Goal: Task Accomplishment & Management: Use online tool/utility

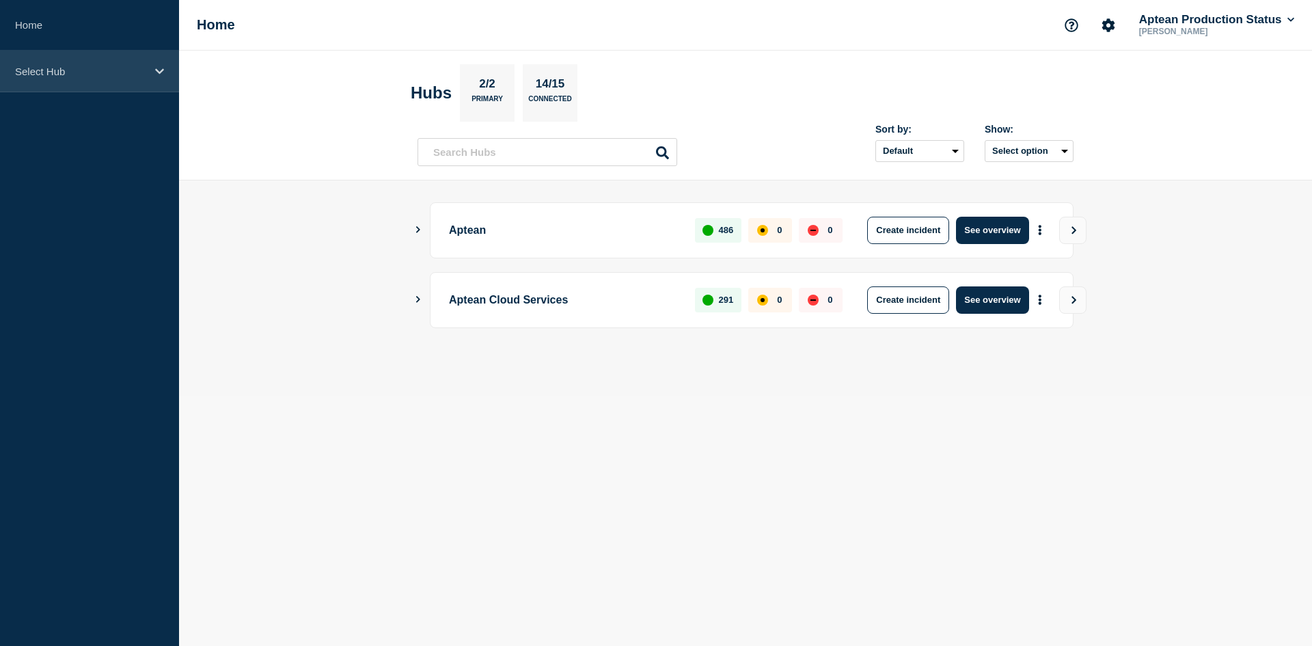
click at [85, 69] on p "Select Hub" at bounding box center [80, 72] width 131 height 12
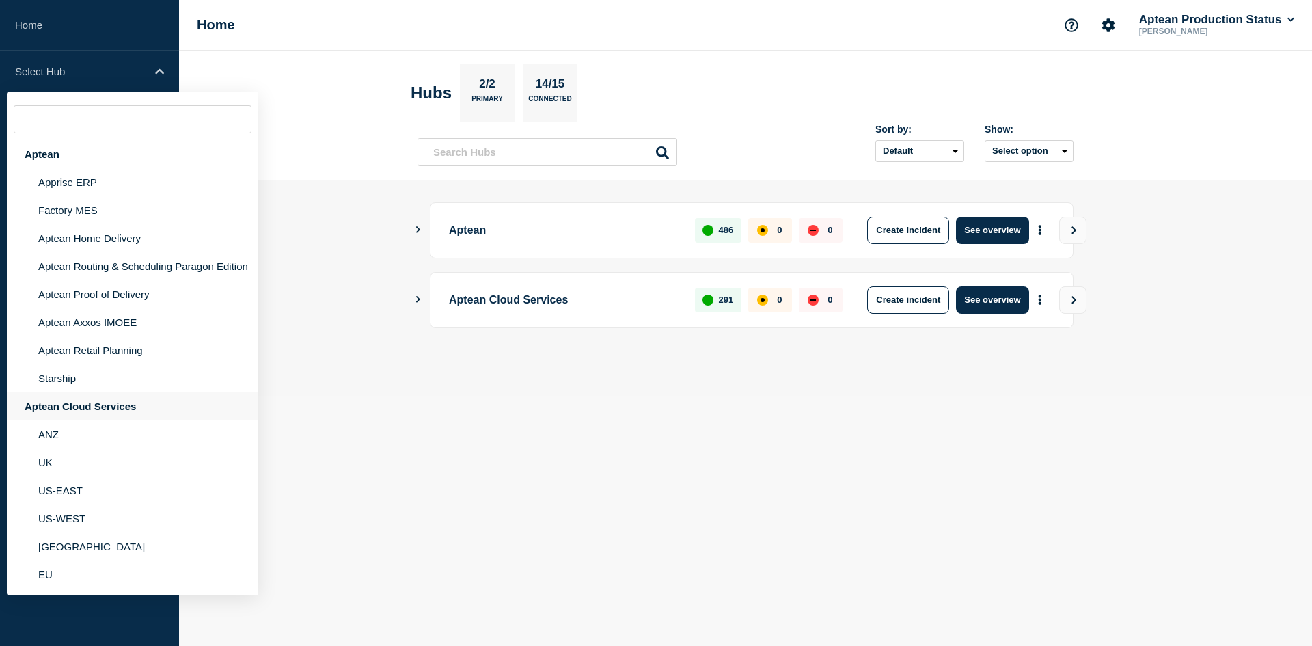
click at [106, 400] on div "Aptean Cloud Services" at bounding box center [132, 406] width 251 height 28
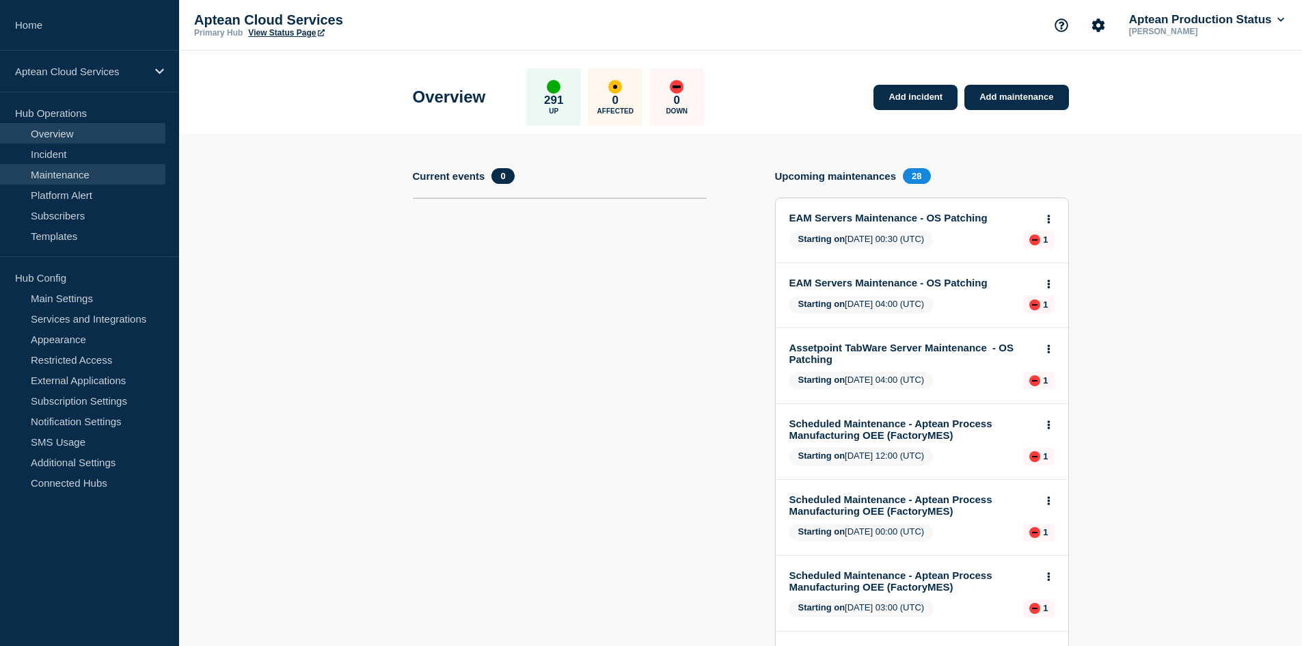
click at [92, 181] on link "Maintenance" at bounding box center [82, 174] width 165 height 20
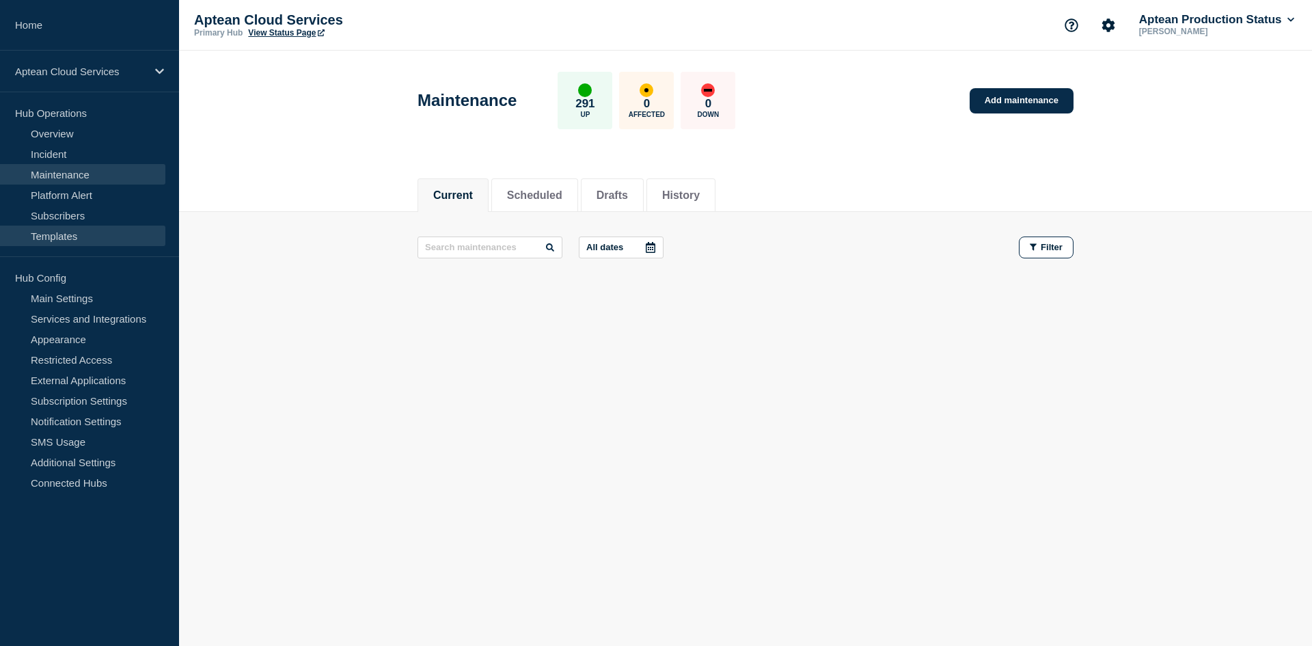
click at [118, 236] on link "Templates" at bounding box center [82, 235] width 165 height 20
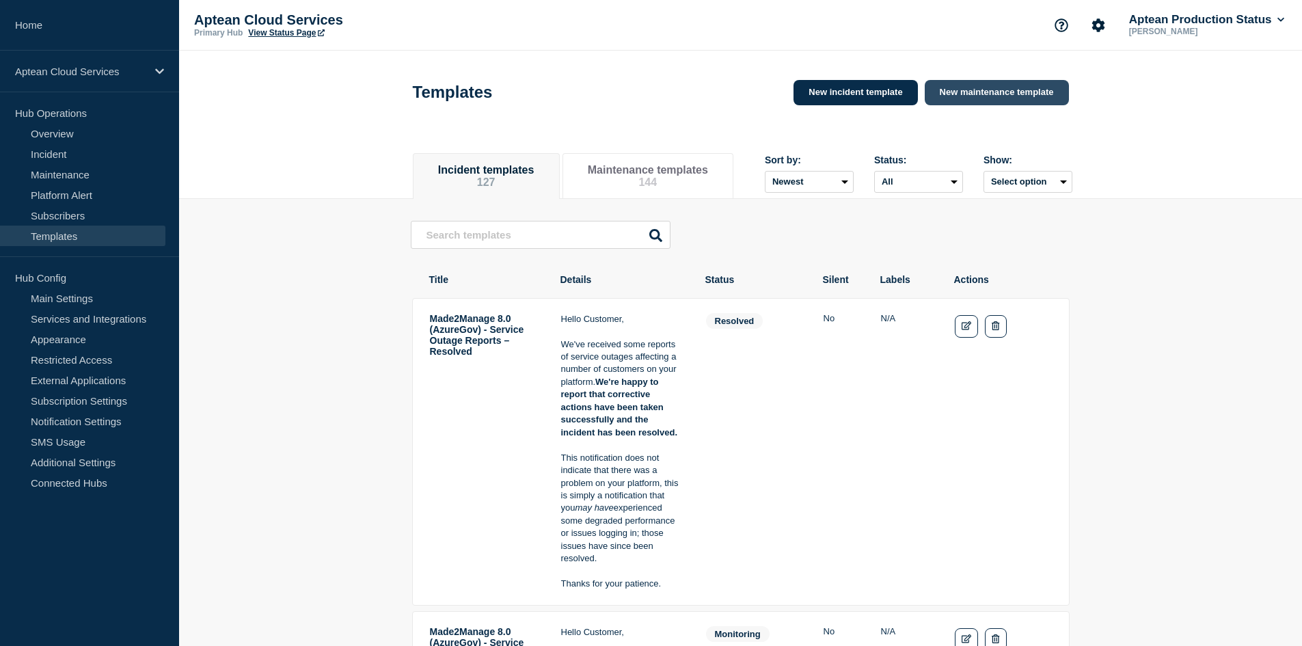
click at [1000, 98] on link "New maintenance template" at bounding box center [996, 92] width 144 height 25
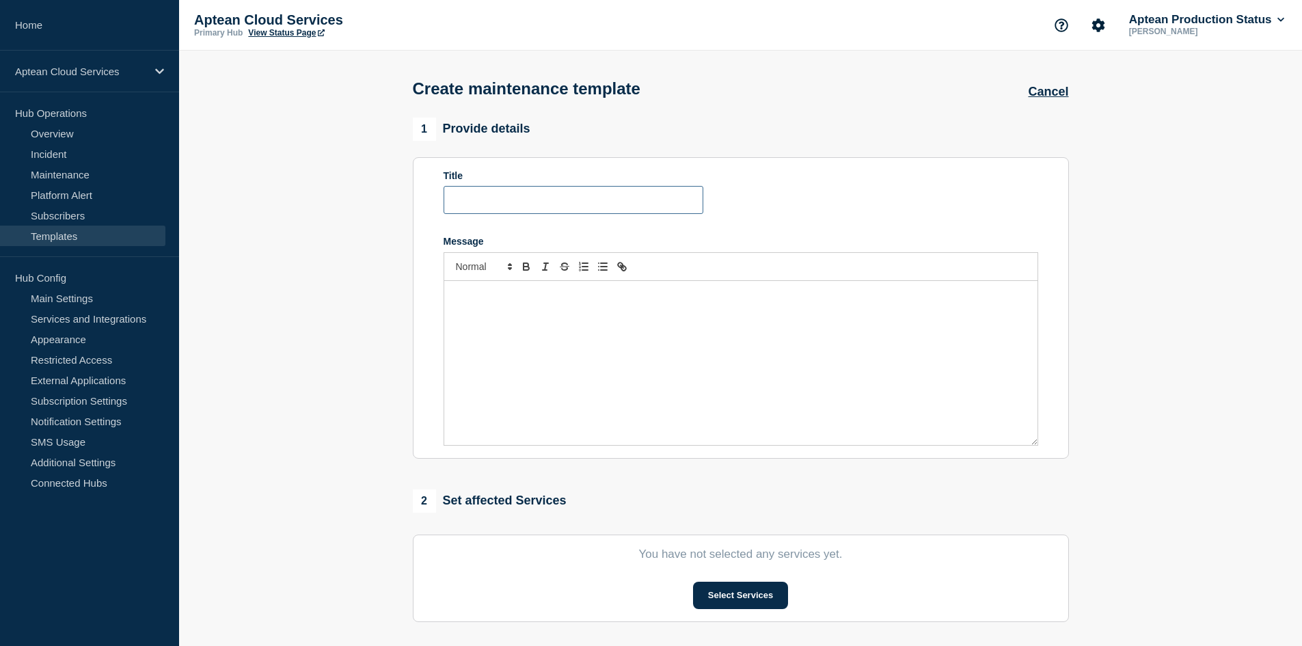
click at [555, 214] on input "Title" at bounding box center [573, 200] width 260 height 28
type input "Momentis Production Patching"
click at [584, 338] on div "Message" at bounding box center [740, 363] width 593 height 164
click at [484, 290] on div "Message" at bounding box center [740, 363] width 593 height 164
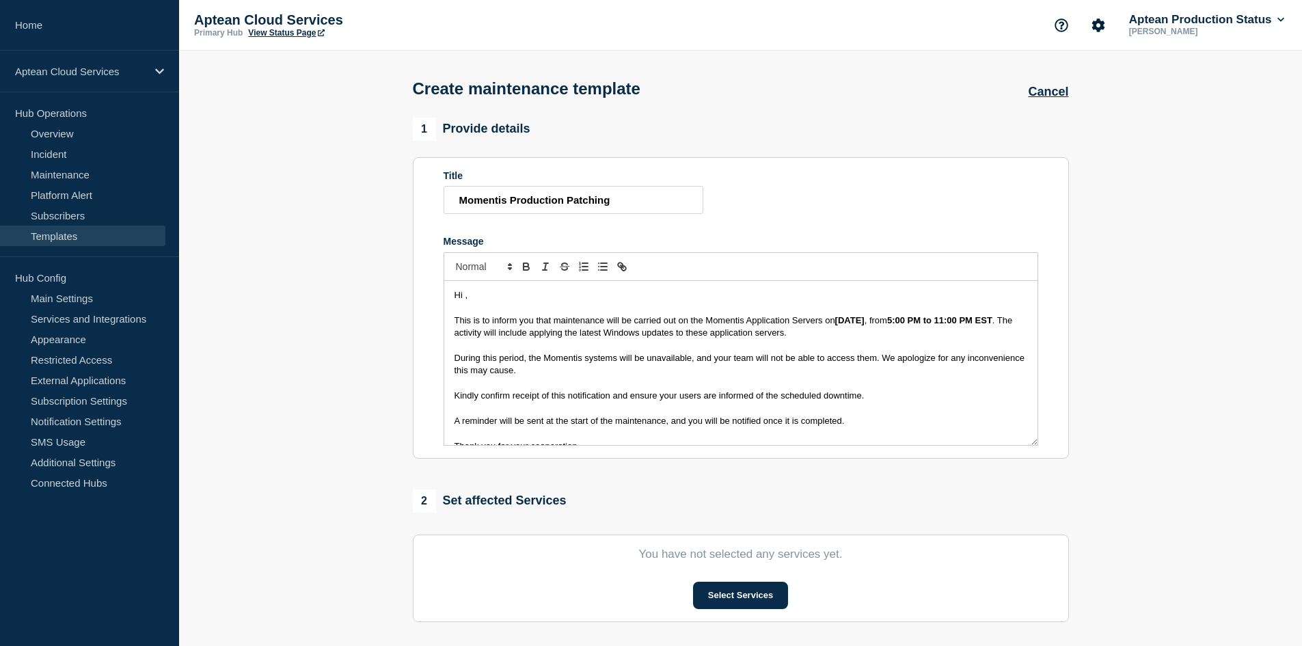
drag, startPoint x: 837, startPoint y: 325, endPoint x: 890, endPoint y: 324, distance: 52.6
click at [890, 324] on p "This is to inform you that maintenance will be carried out on the Momentis Appl…" at bounding box center [740, 326] width 573 height 25
drag, startPoint x: 897, startPoint y: 324, endPoint x: 930, endPoint y: 325, distance: 32.8
click at [930, 325] on strong "5:00 PM to 11:00 PM EST" at bounding box center [944, 320] width 105 height 10
drag, startPoint x: 940, startPoint y: 325, endPoint x: 978, endPoint y: 322, distance: 38.4
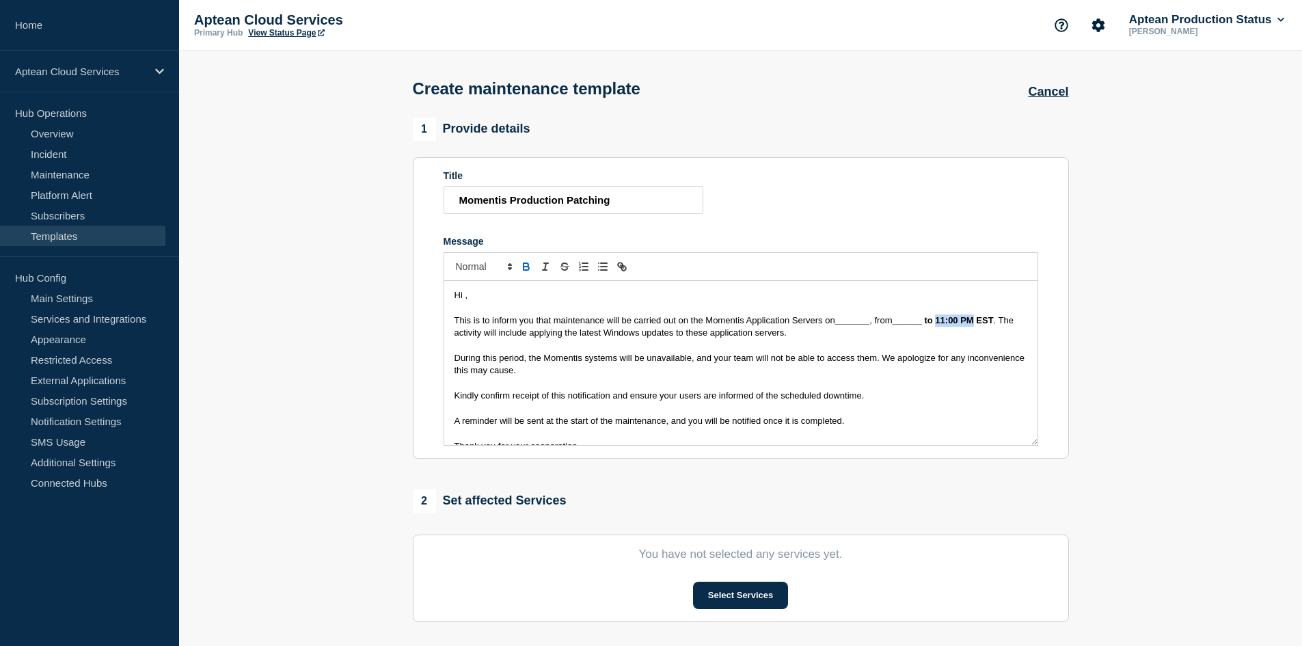
click at [978, 322] on strong "______ to 11:00 PM EST" at bounding box center [942, 320] width 101 height 10
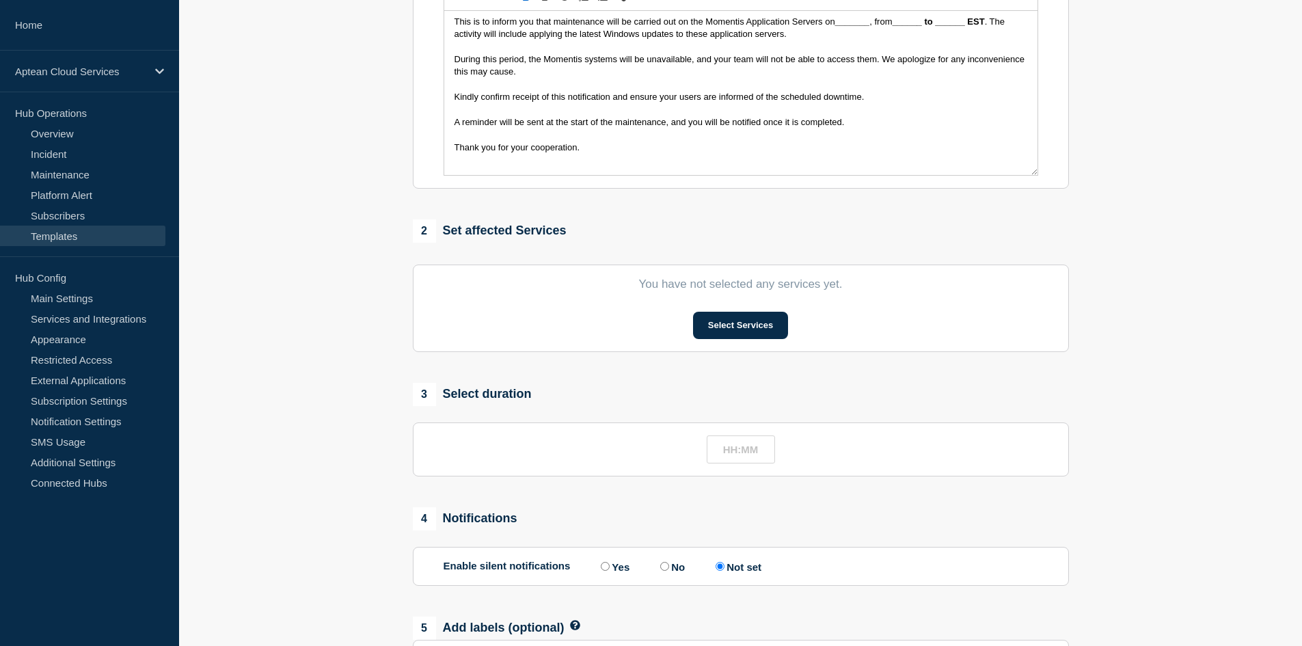
scroll to position [273, 0]
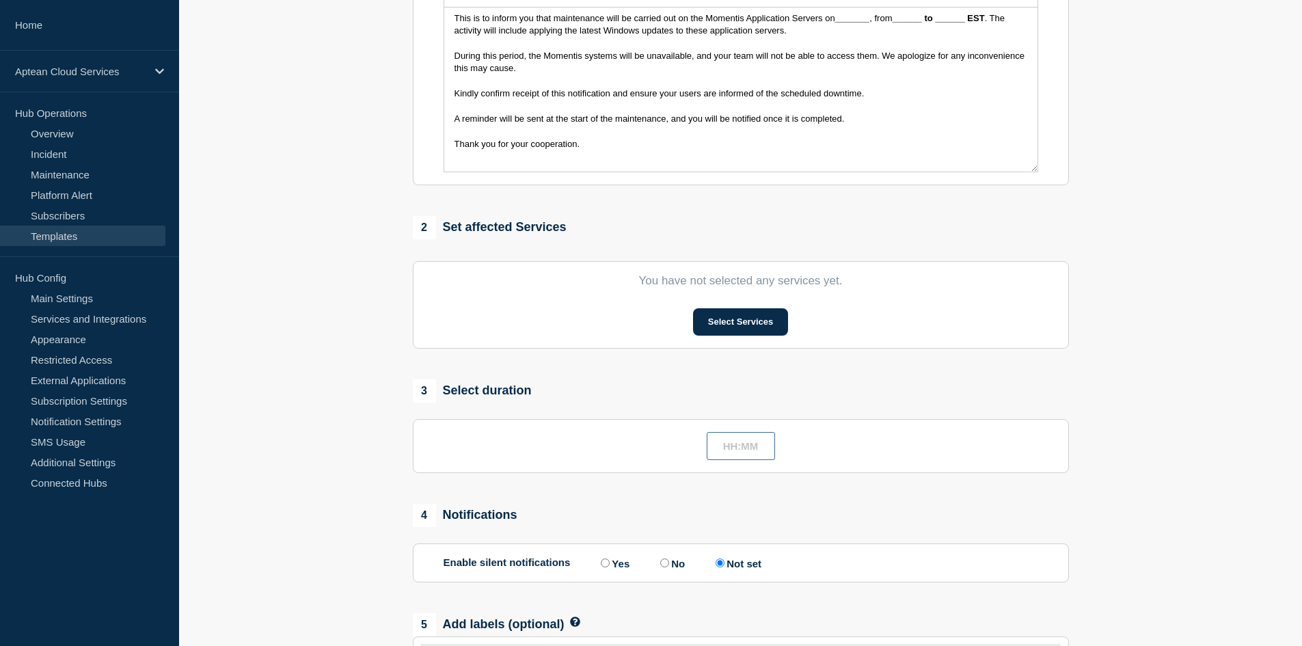
click at [730, 448] on input "text" at bounding box center [740, 446] width 68 height 28
type input "04:00"
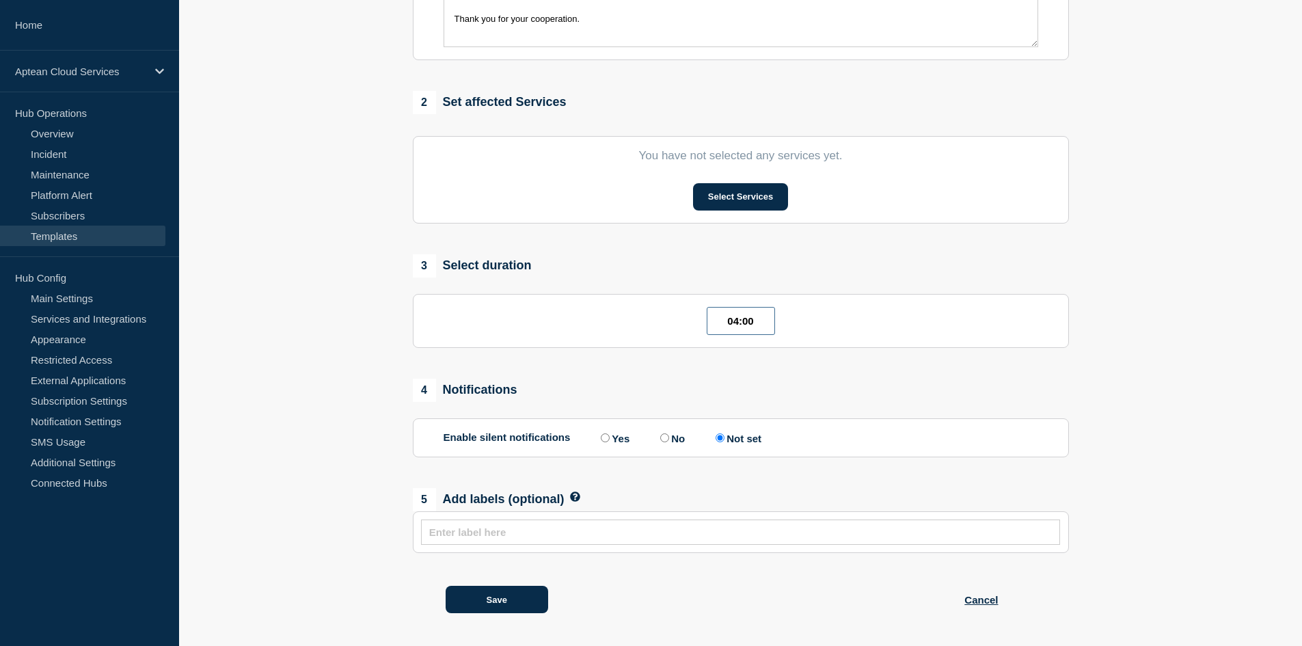
scroll to position [406, 0]
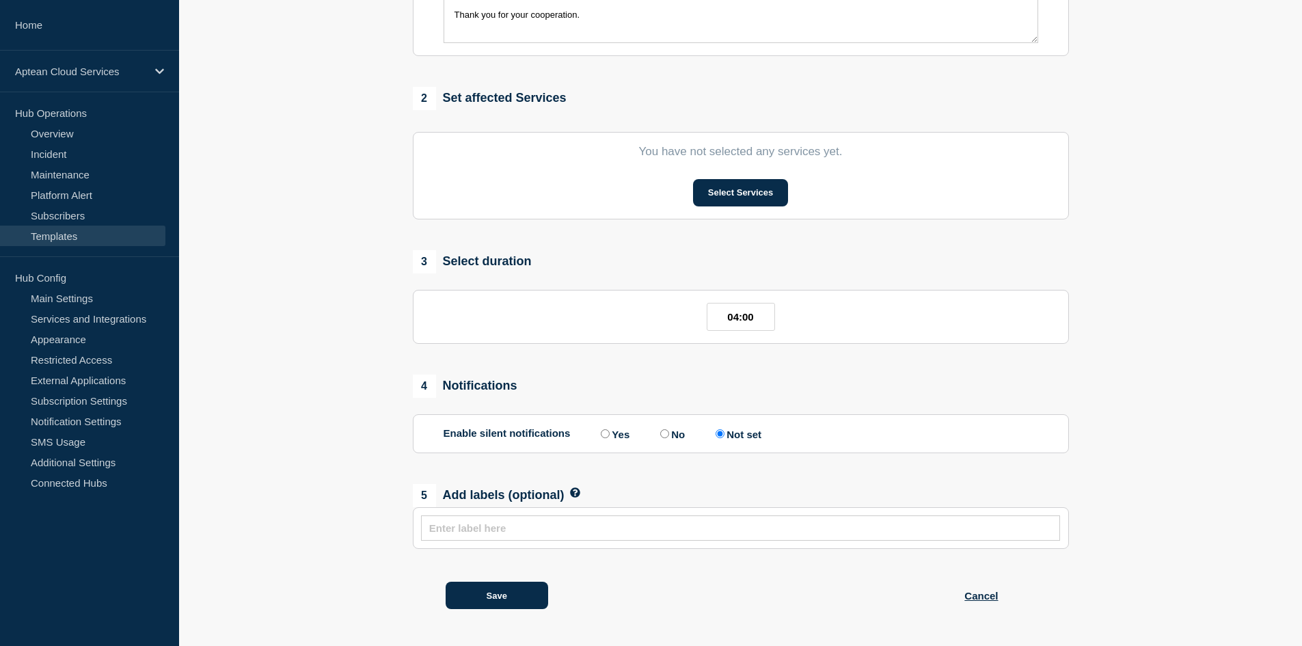
click at [672, 525] on input "text" at bounding box center [740, 528] width 623 height 12
click at [555, 527] on input "text" at bounding box center [740, 528] width 623 height 12
paste input "Windows Security Updates – Notification"
type input "Windows Security Updates – Notification"
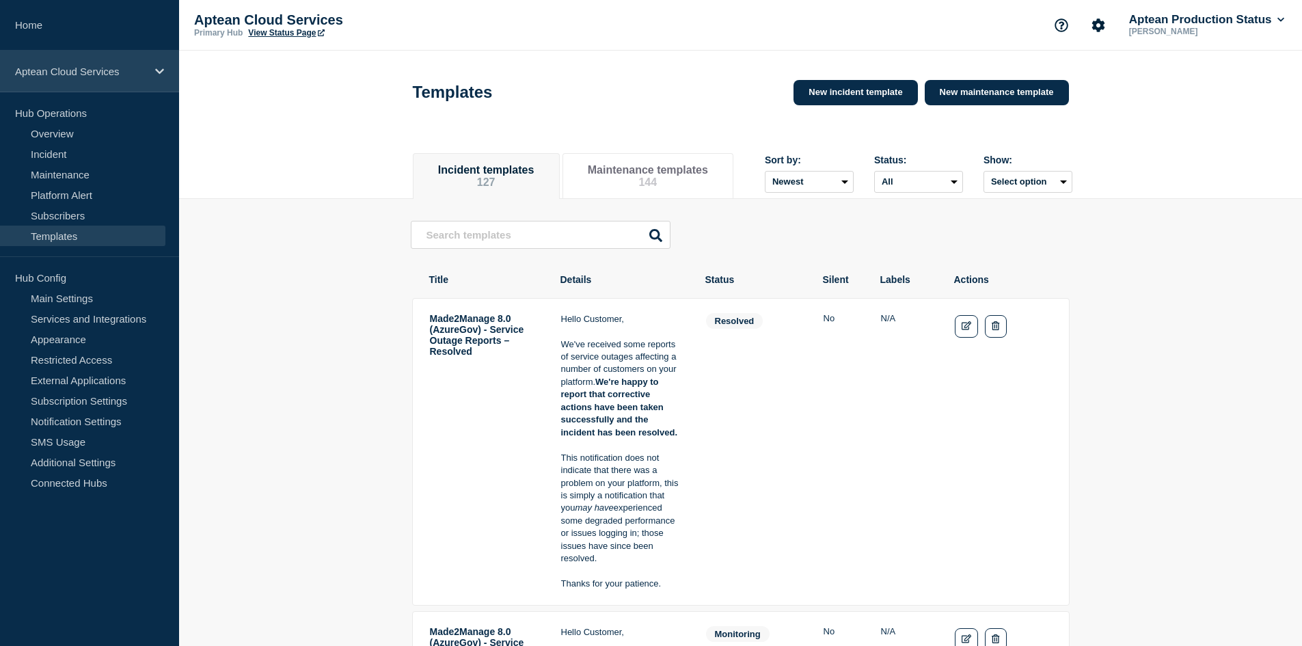
click at [74, 72] on p "Aptean Cloud Services" at bounding box center [80, 72] width 131 height 12
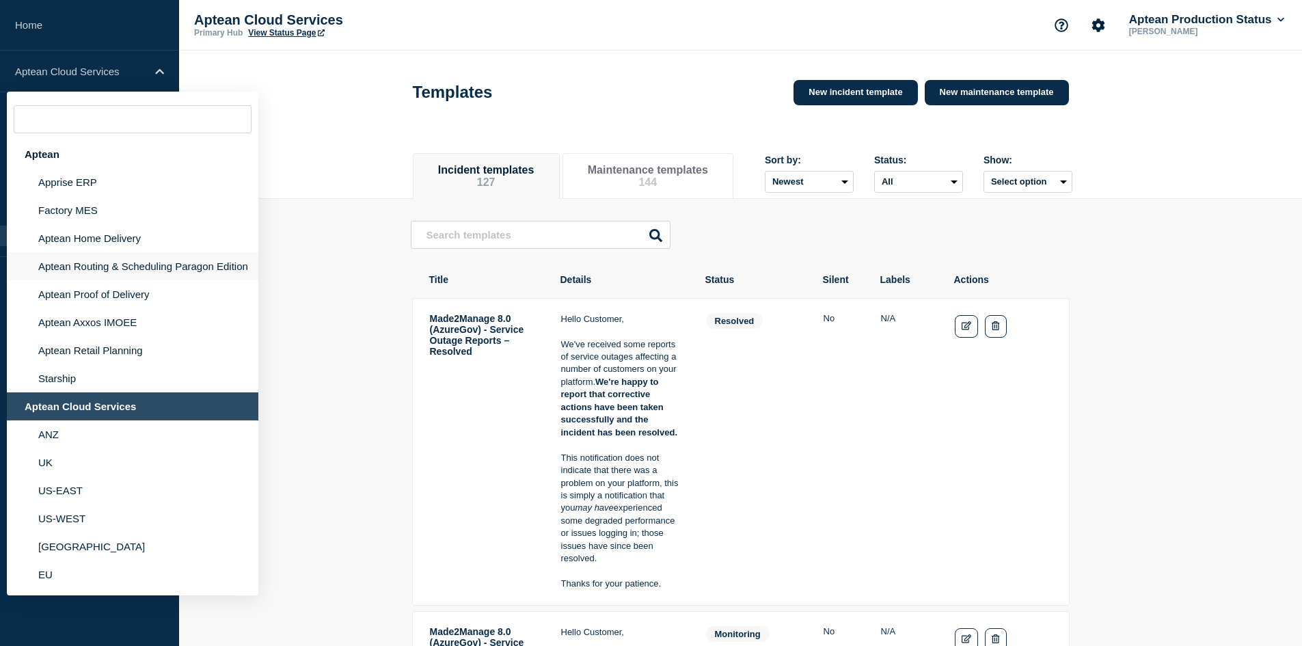
click at [93, 261] on li "Aptean Routing & Scheduling Paragon Edition" at bounding box center [132, 266] width 251 height 28
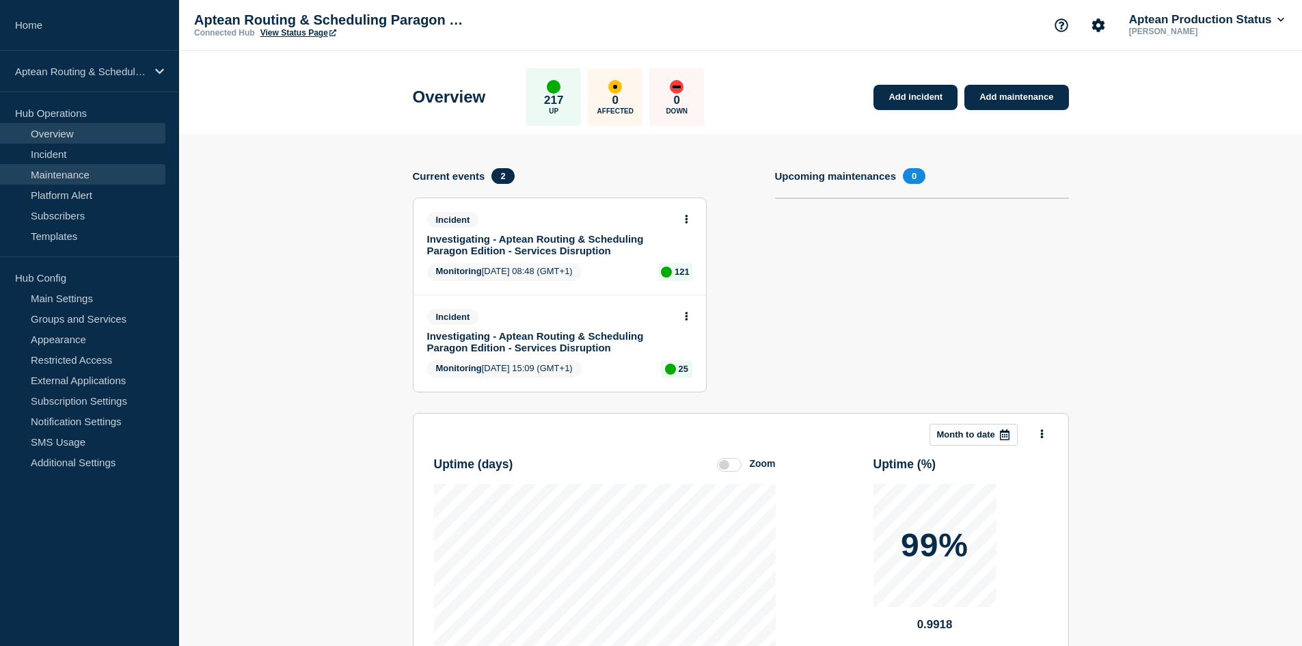
click at [103, 169] on link "Maintenance" at bounding box center [82, 174] width 165 height 20
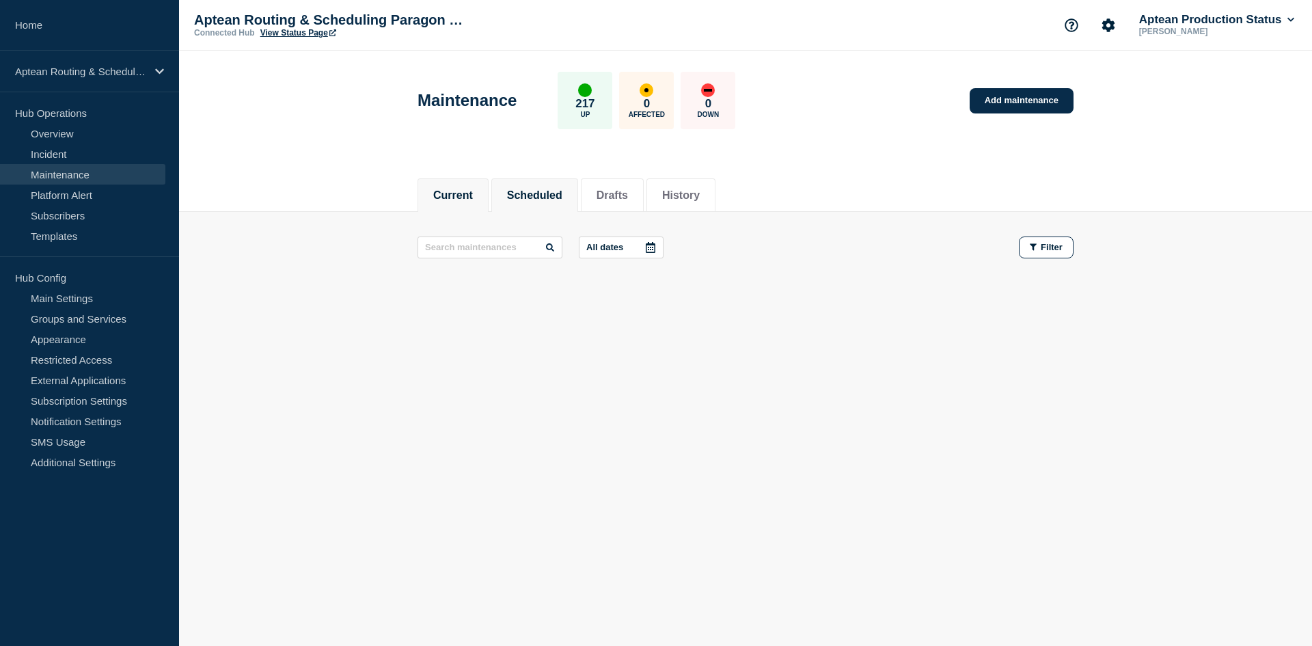
click at [534, 189] on button "Scheduled" at bounding box center [534, 195] width 55 height 12
click at [700, 197] on button "History" at bounding box center [681, 195] width 38 height 12
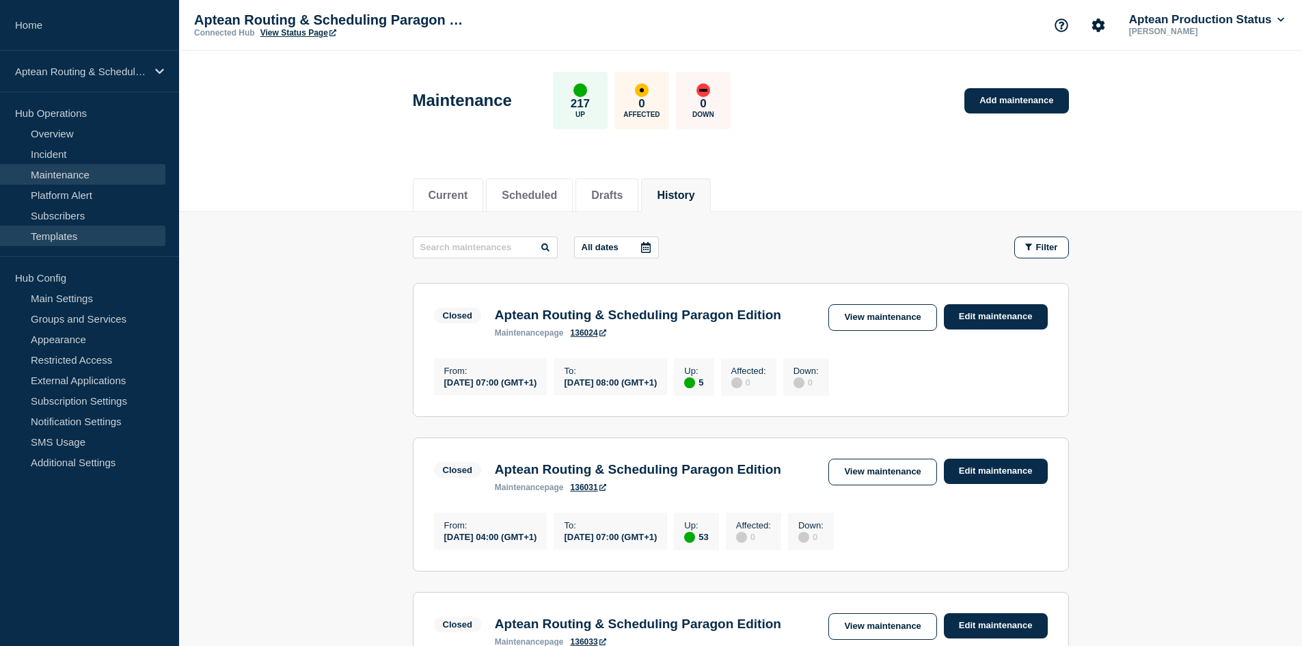
click at [41, 236] on link "Templates" at bounding box center [82, 235] width 165 height 20
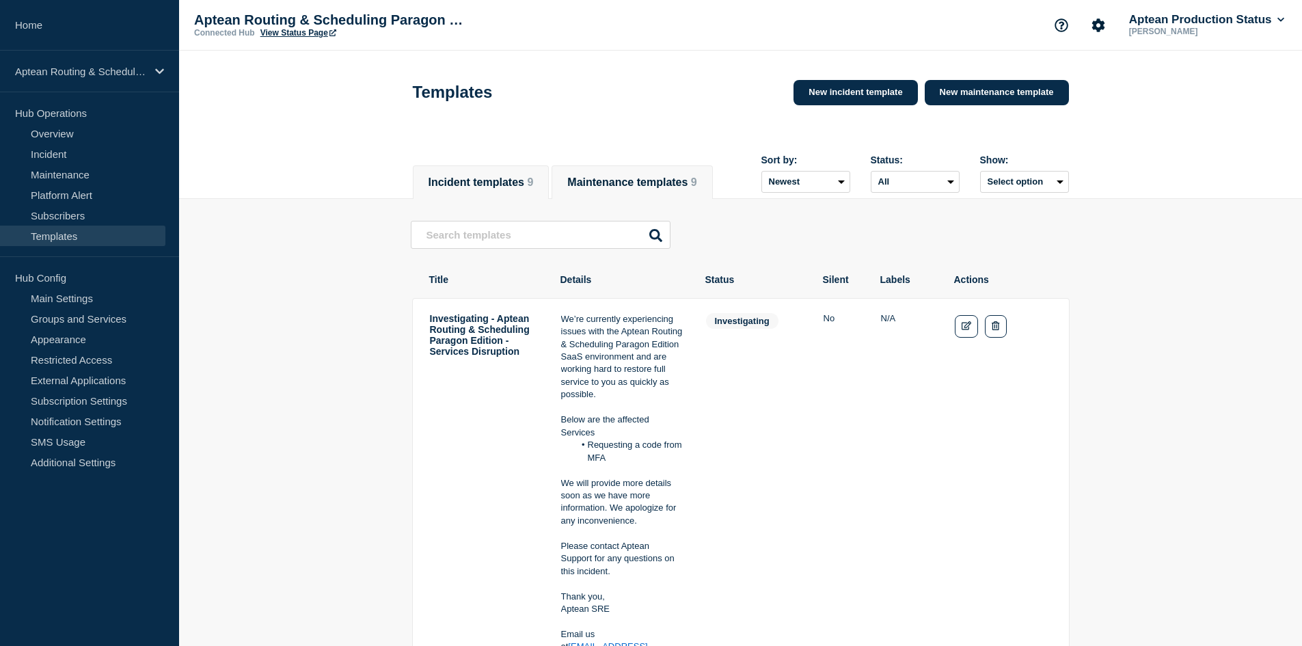
click at [661, 176] on button "Maintenance templates 9" at bounding box center [631, 182] width 129 height 12
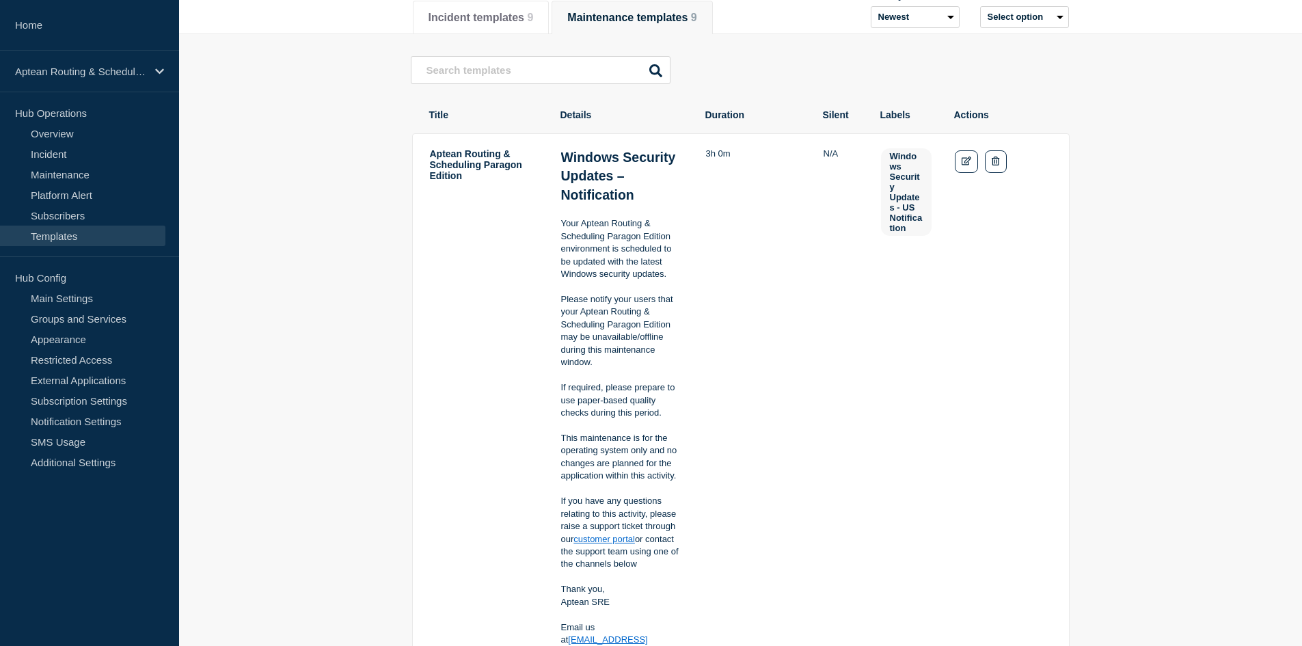
scroll to position [206, 0]
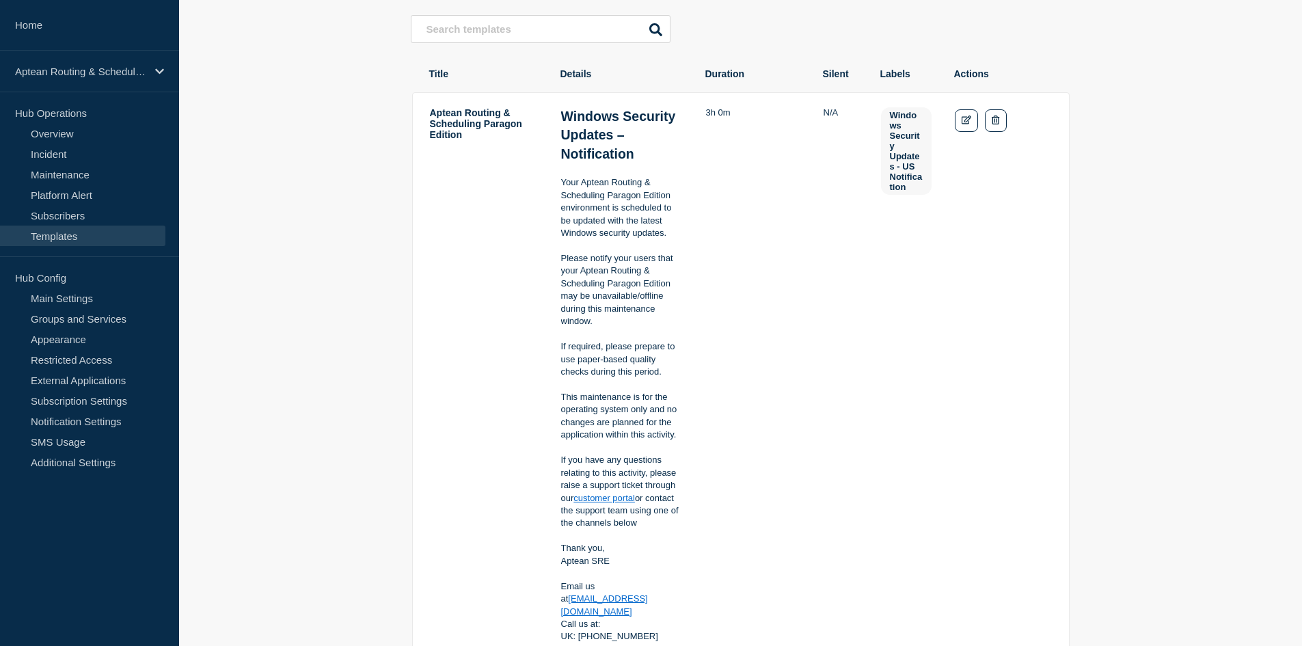
drag, startPoint x: 560, startPoint y: 319, endPoint x: 664, endPoint y: 528, distance: 233.5
click at [664, 528] on div "Windows Security Updates – Notification Your Aptean Routing & Scheduling Parago…" at bounding box center [622, 444] width 122 height 674
click at [892, 396] on td "Windows Security Updates - US Notification" at bounding box center [906, 445] width 52 height 676
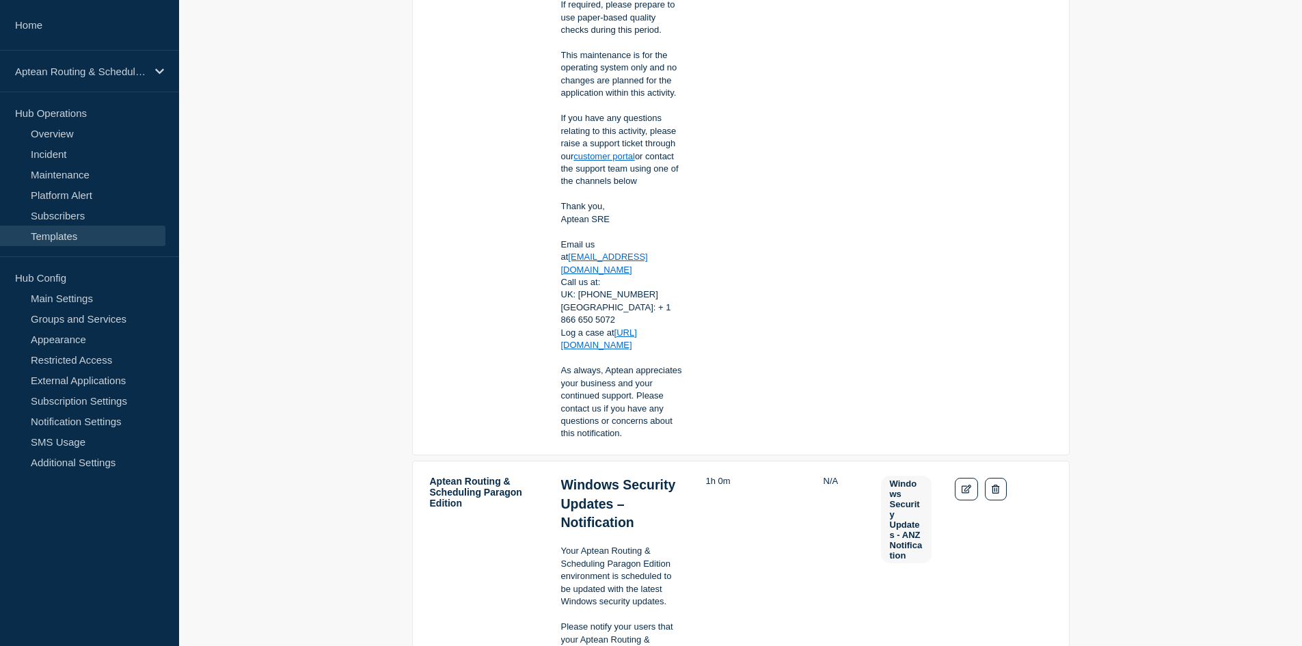
scroll to position [137, 0]
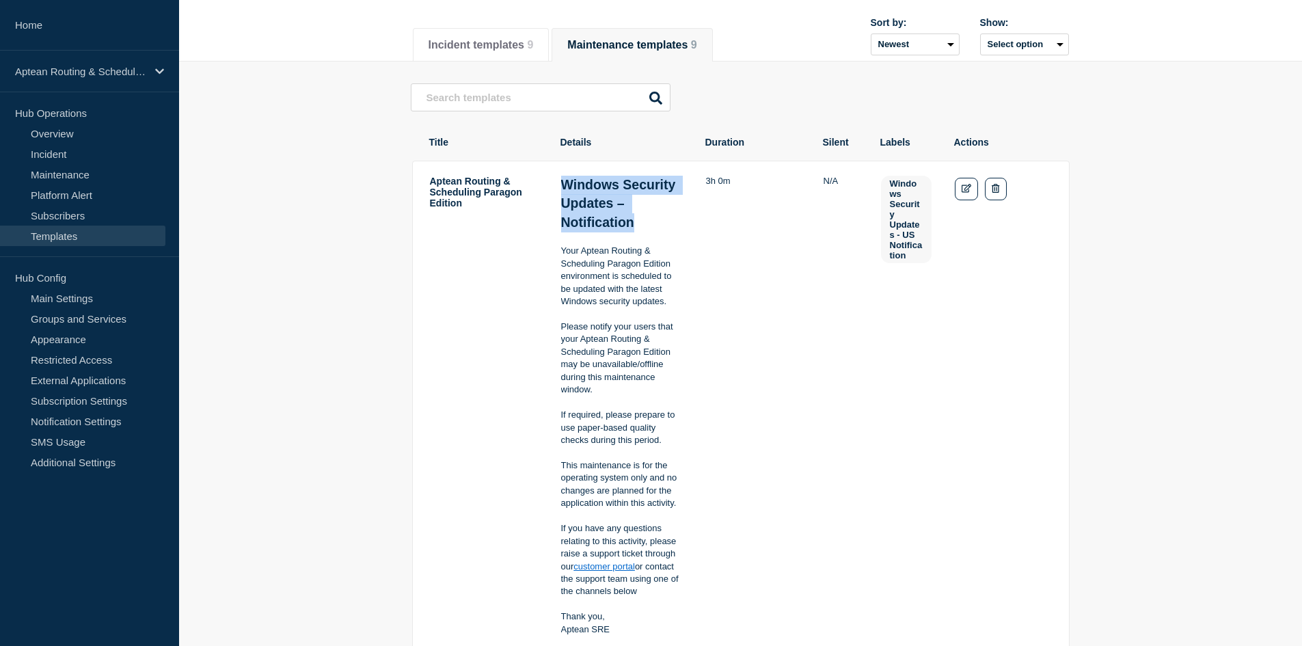
drag, startPoint x: 561, startPoint y: 187, endPoint x: 635, endPoint y: 223, distance: 82.5
click at [635, 223] on p "Windows Security Updates – Notification" at bounding box center [622, 204] width 122 height 57
copy strong "Windows Security Updates – Notification"
